Goal: Find specific fact: Find specific fact

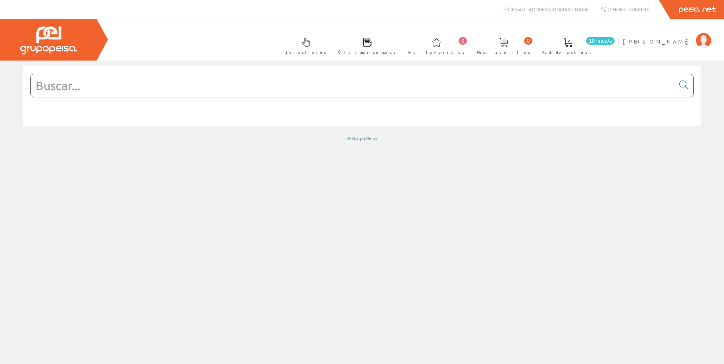
click at [298, 92] on input "text" at bounding box center [353, 85] width 644 height 23
paste input "P12214"
type input "P12214"
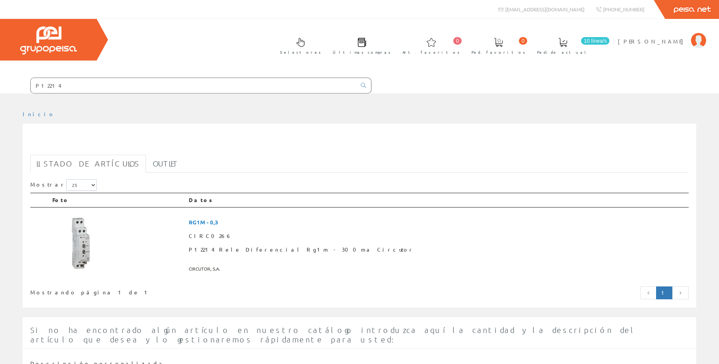
click at [84, 178] on div "Mostrar 5 15 25 50 Foto Datos RG1M - 0,3" at bounding box center [359, 240] width 658 height 126
click at [87, 239] on img at bounding box center [80, 244] width 57 height 57
